Goal: Task Accomplishment & Management: Manage account settings

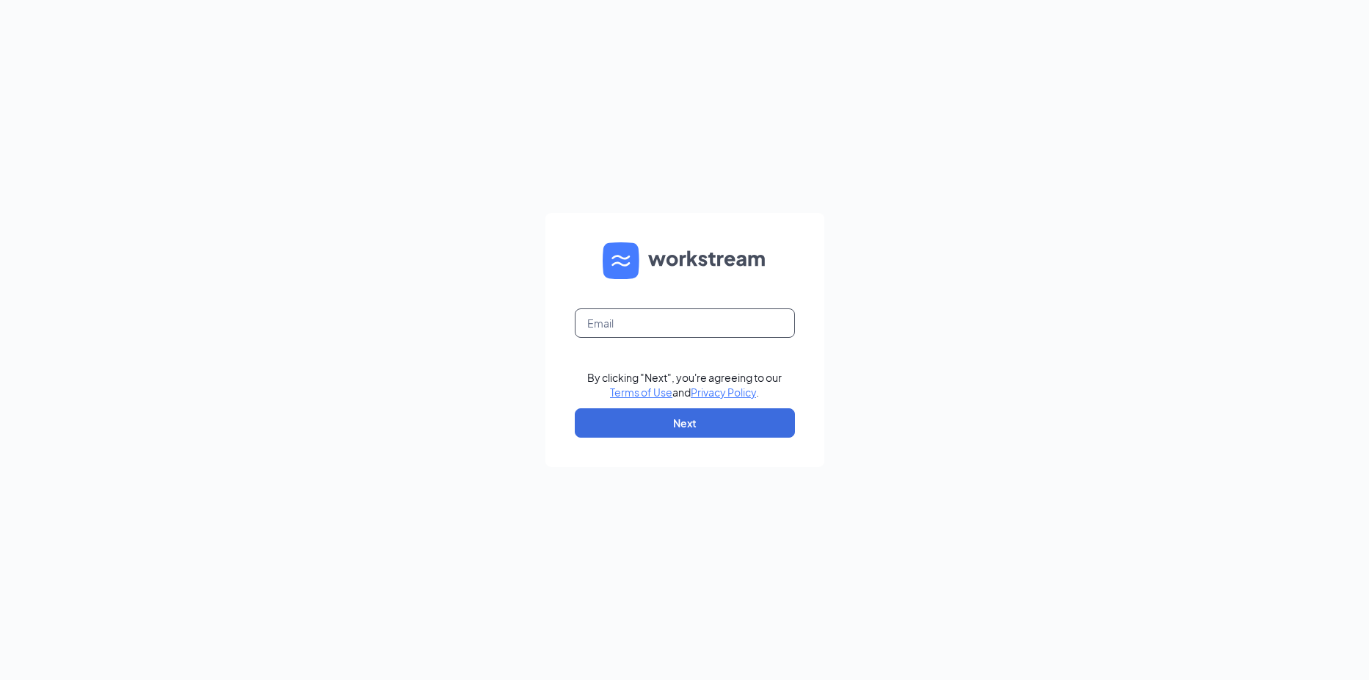
click at [680, 311] on input "text" at bounding box center [685, 322] width 220 height 29
type input "[EMAIL_ADDRESS][DOMAIN_NAME]"
click at [646, 421] on button "Next" at bounding box center [685, 422] width 220 height 29
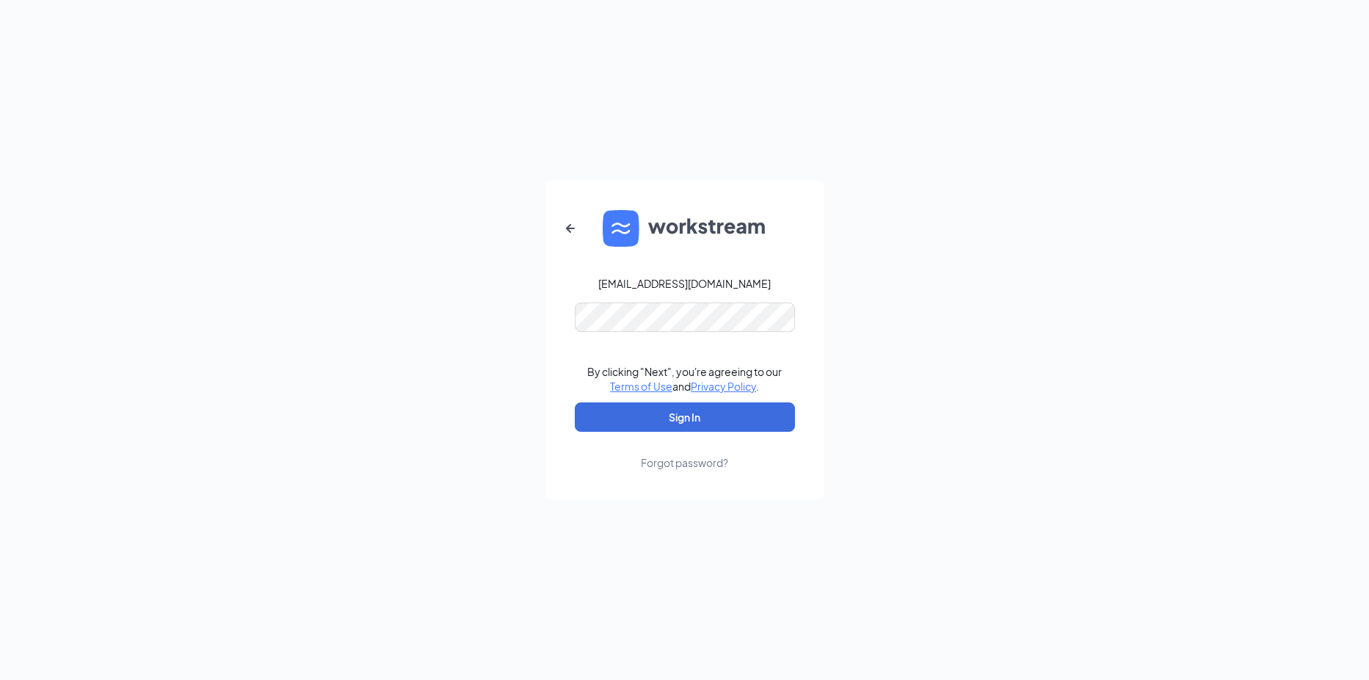
click at [679, 460] on div "Forgot password?" at bounding box center [684, 462] width 87 height 15
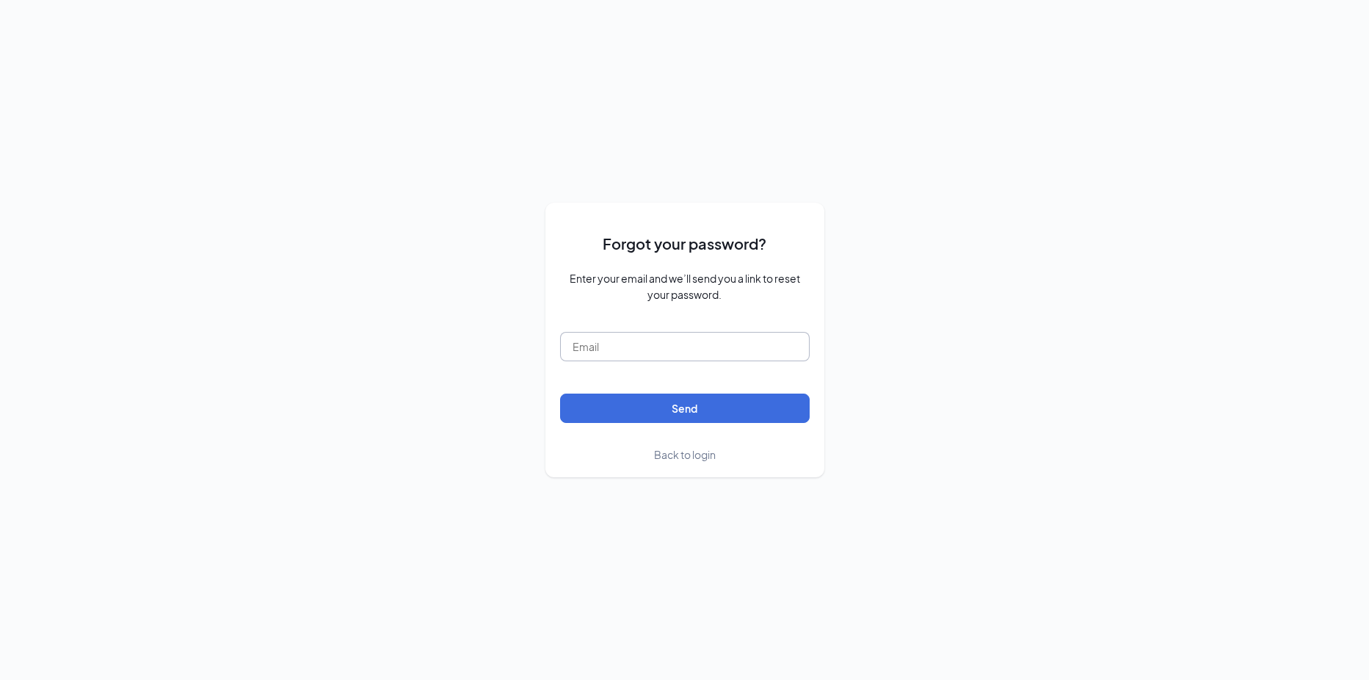
click at [668, 355] on input "text" at bounding box center [685, 346] width 250 height 29
type input "[EMAIL_ADDRESS][DOMAIN_NAME]"
click at [673, 404] on button "Send" at bounding box center [685, 407] width 250 height 29
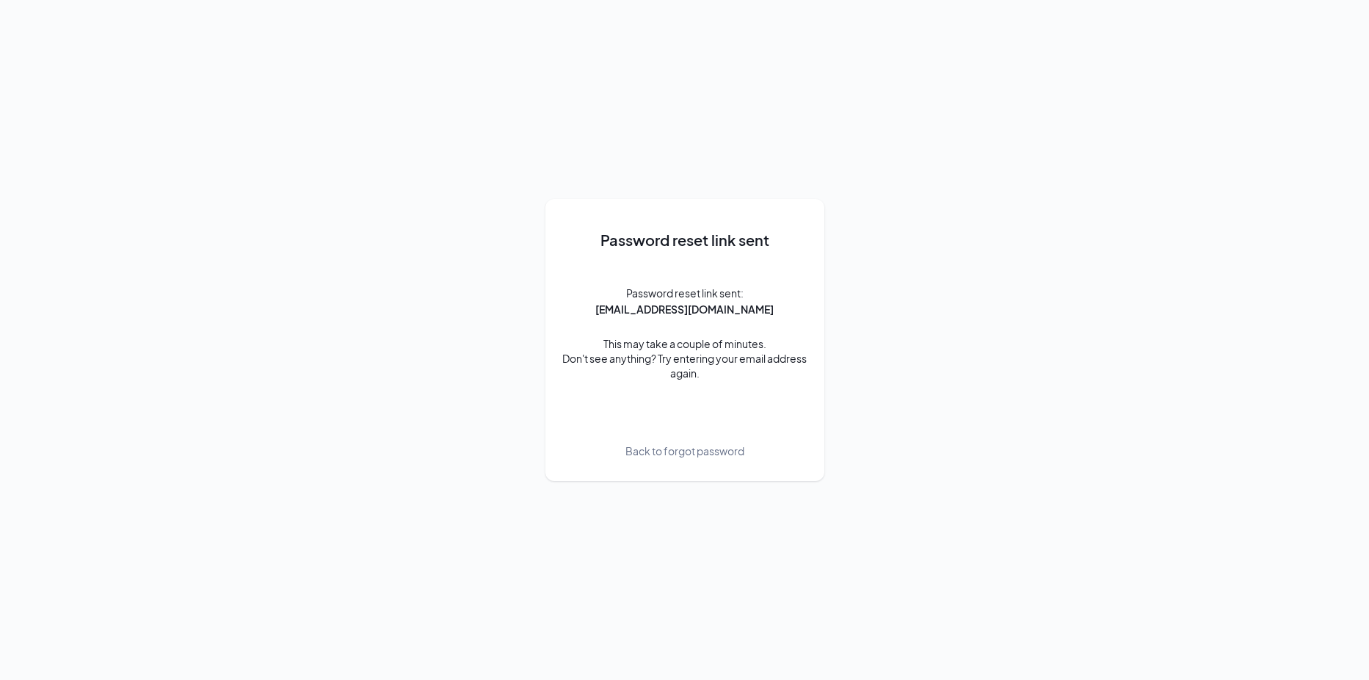
click at [684, 454] on span "Back to forgot password" at bounding box center [684, 451] width 119 height 16
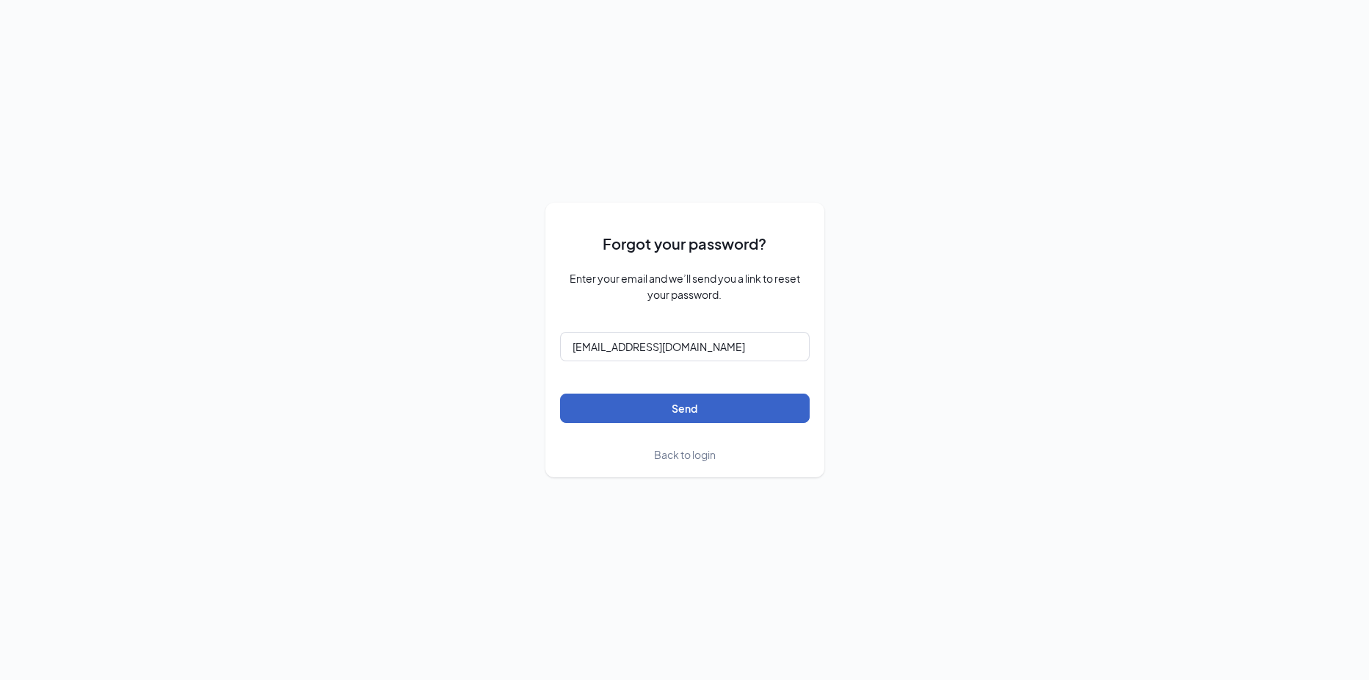
click at [687, 403] on button "Send" at bounding box center [685, 407] width 250 height 29
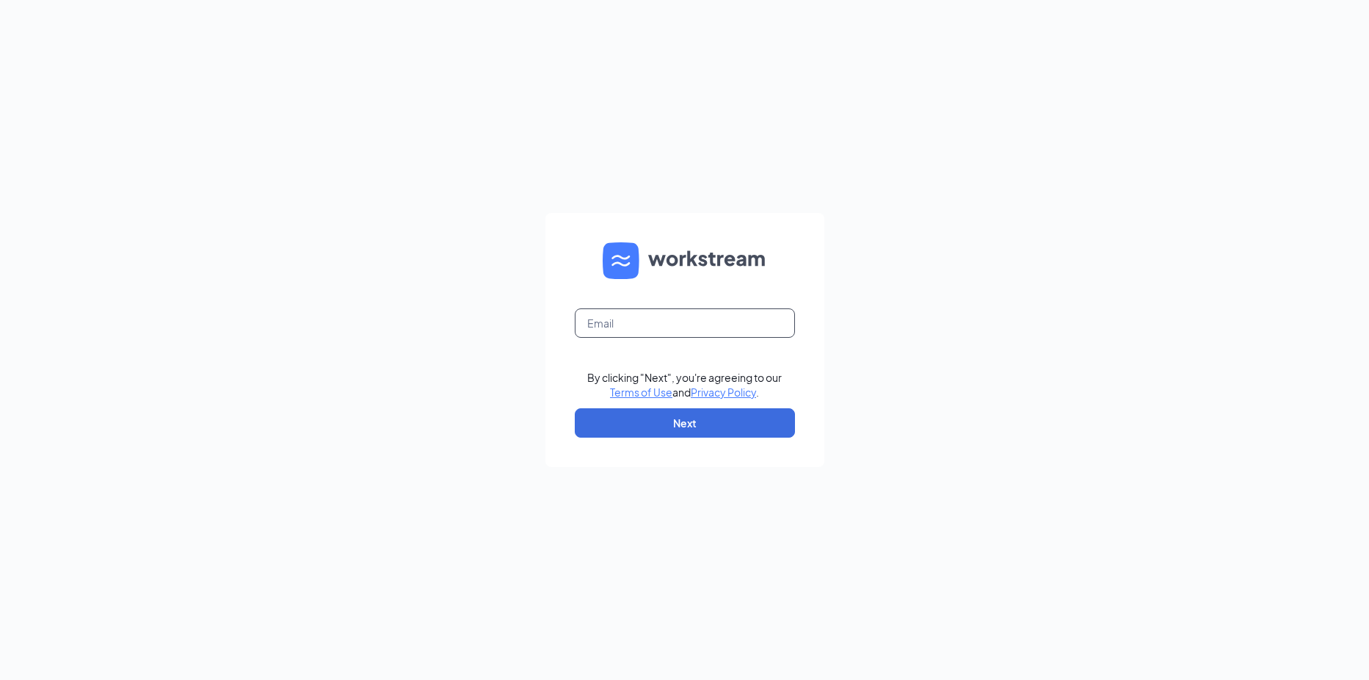
click at [623, 326] on input "text" at bounding box center [685, 322] width 220 height 29
type input "[EMAIL_ADDRESS][DOMAIN_NAME]"
click at [627, 432] on button "Next" at bounding box center [685, 422] width 220 height 29
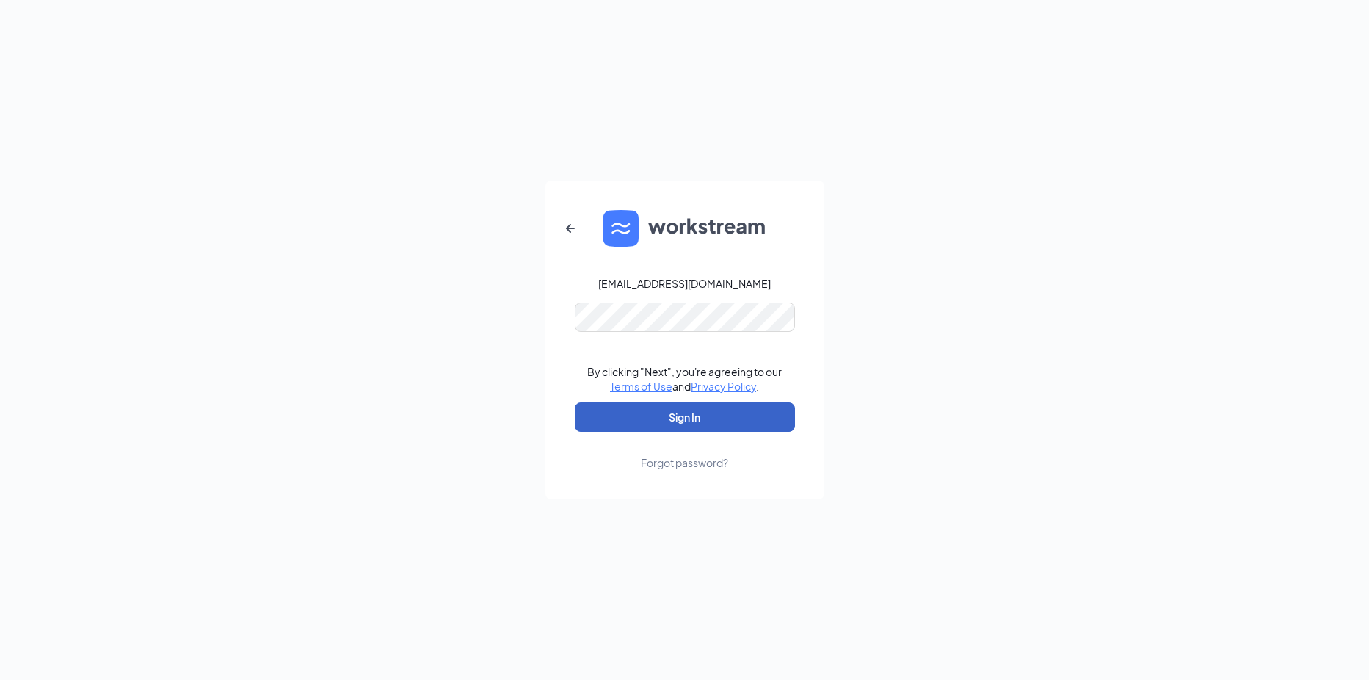
click at [655, 420] on button "Sign In" at bounding box center [685, 416] width 220 height 29
click at [575, 402] on button "Sign In" at bounding box center [685, 416] width 220 height 29
